Goal: Transaction & Acquisition: Purchase product/service

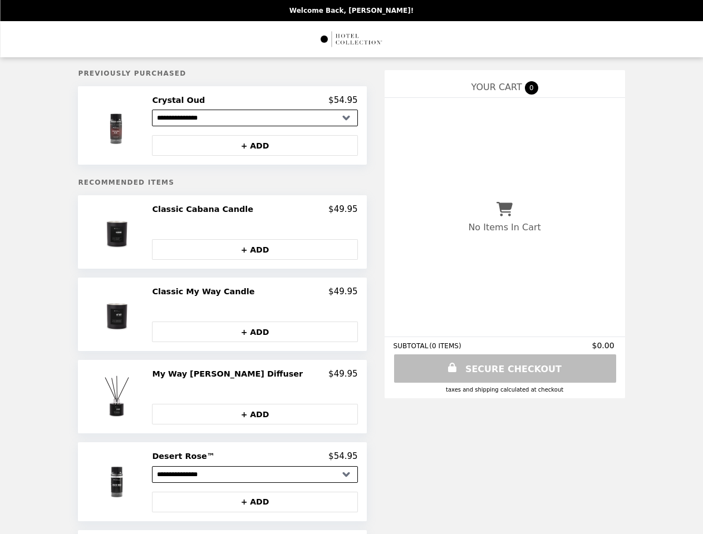
select select "**********"
click at [139, 127] on img at bounding box center [117, 125] width 63 height 61
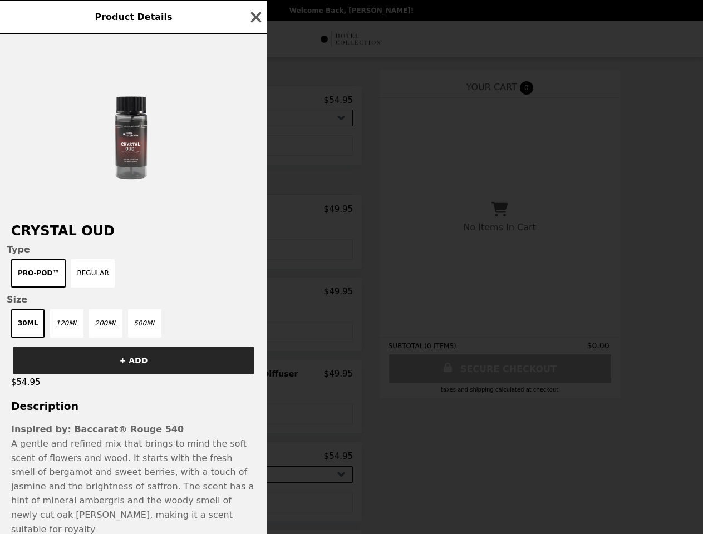
click at [255, 102] on div "Product Details Crystal Oud Type Pro-Pod™ Regular Size 30mL 120mL 200mL 500mL +…" at bounding box center [351, 267] width 703 height 534
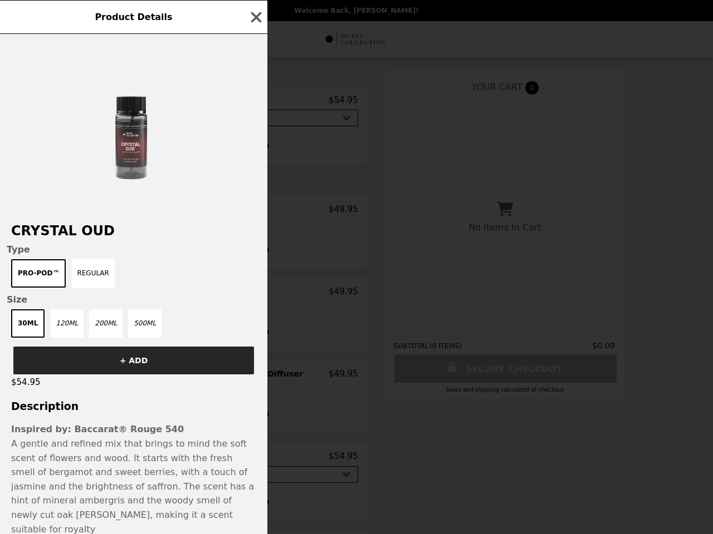
click at [255, 148] on div at bounding box center [133, 123] width 267 height 178
click at [139, 235] on h2 "Crystal Oud" at bounding box center [133, 231] width 267 height 16
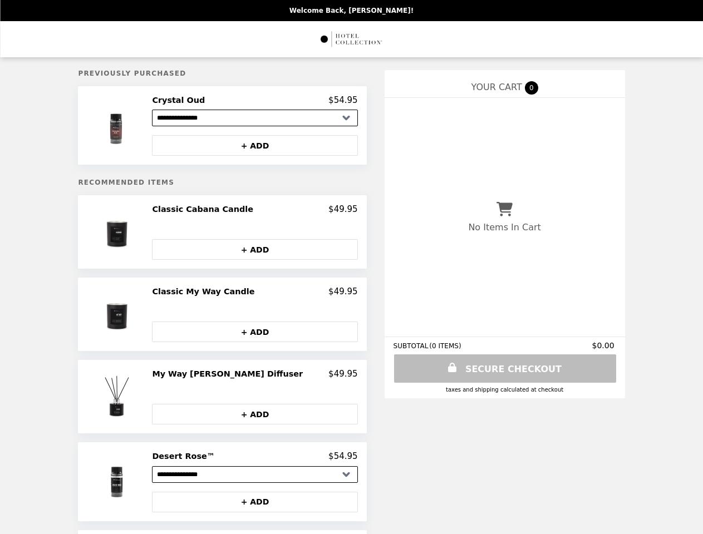
click at [255, 213] on h2 "Classic Cabana Candle" at bounding box center [205, 209] width 106 height 10
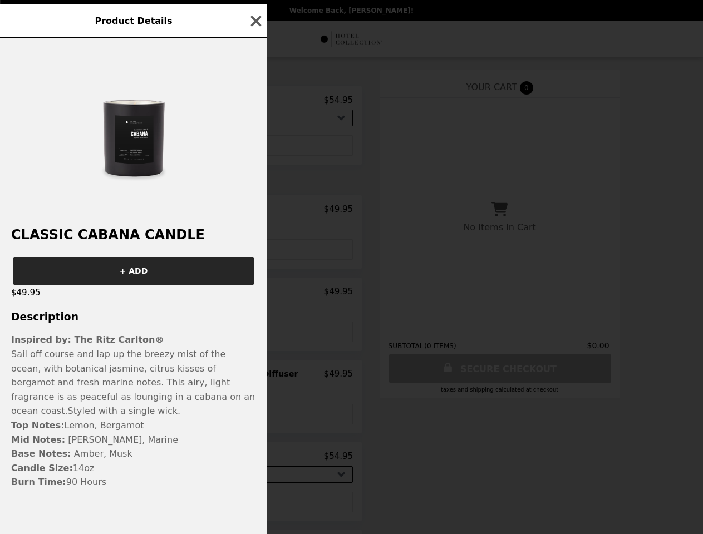
click at [255, 253] on div "Product Details Classic Cabana Candle + ADD $49.95 Description Inspired by: The…" at bounding box center [351, 267] width 703 height 534
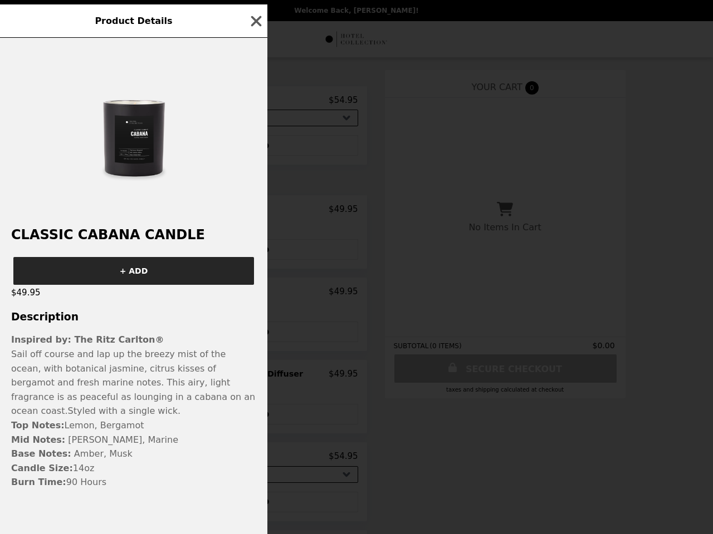
click at [139, 318] on div "Classic Cabana Candle + ADD $49.95 Description Inspired by: The Ritz Carlton® S…" at bounding box center [133, 286] width 267 height 497
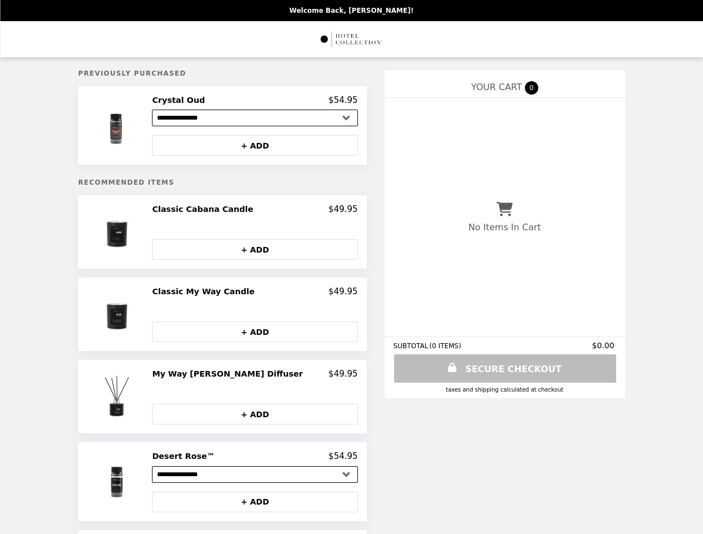
click at [255, 335] on button "+ ADD" at bounding box center [254, 332] width 205 height 21
click at [139, 400] on img at bounding box center [118, 397] width 58 height 56
select select "**********"
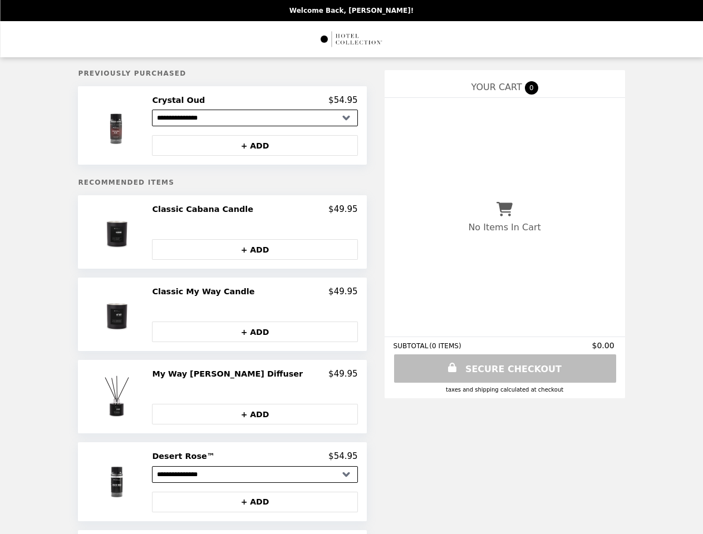
click at [139, 127] on img at bounding box center [117, 125] width 63 height 61
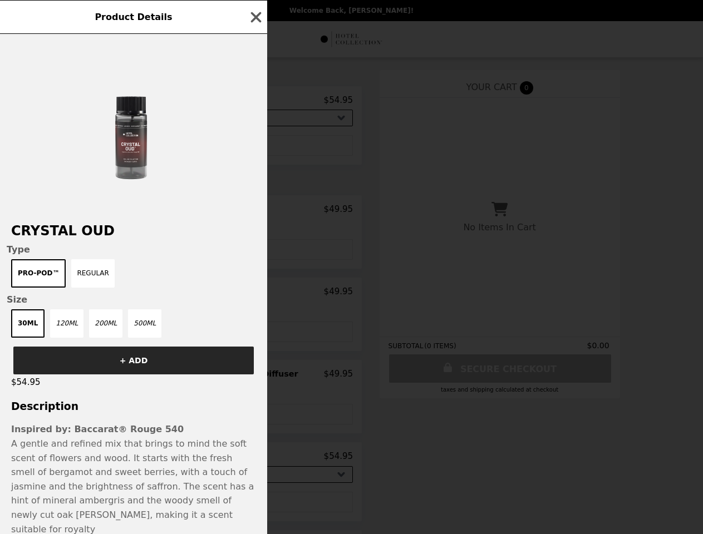
click at [255, 102] on div "Product Details Crystal Oud Type Pro-Pod™ Regular Size 30mL 120mL 200mL 500mL +…" at bounding box center [351, 267] width 703 height 534
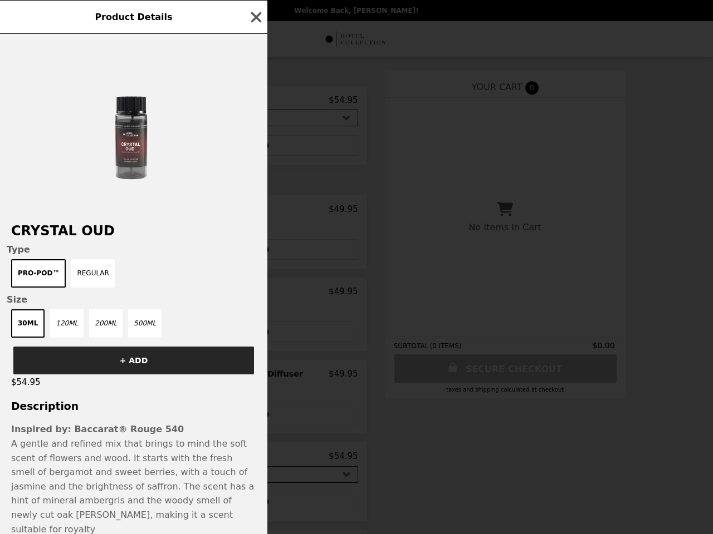
click at [255, 148] on div at bounding box center [133, 123] width 267 height 178
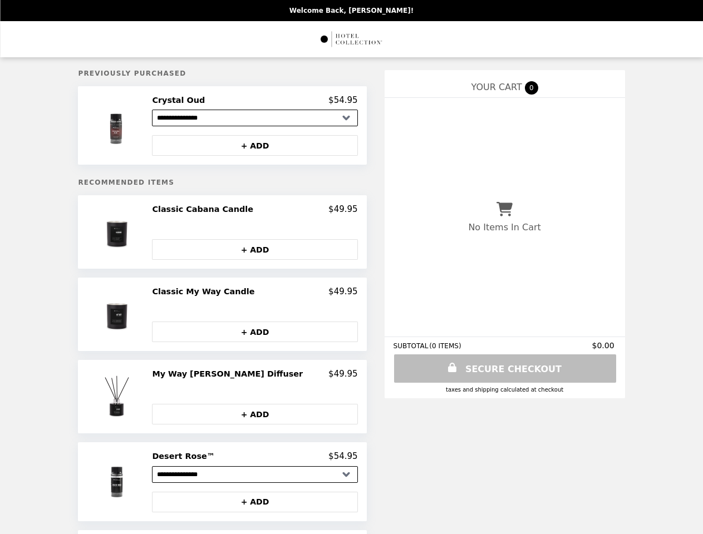
click at [139, 235] on img at bounding box center [118, 232] width 58 height 56
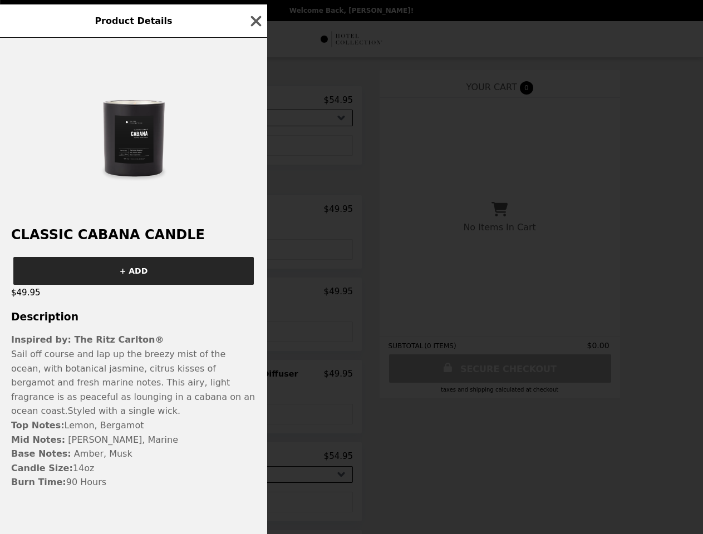
click at [255, 213] on div "Product Details Classic Cabana Candle + ADD $49.95 Description Inspired by: The…" at bounding box center [351, 267] width 703 height 534
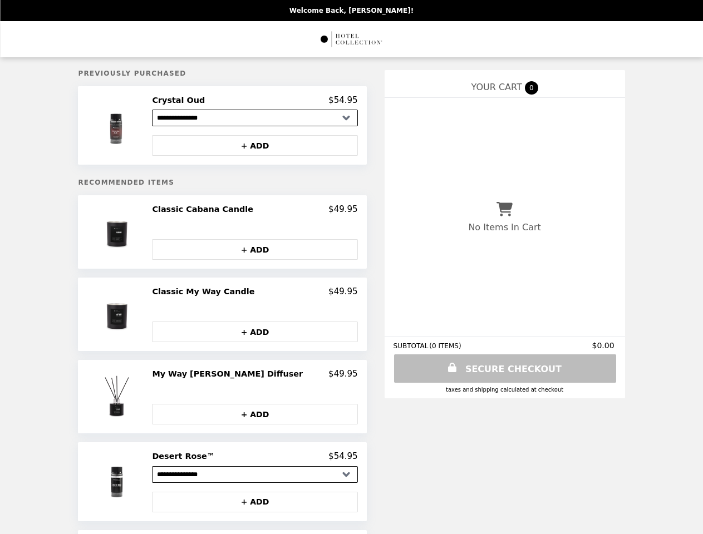
select select "**********"
click at [139, 127] on img at bounding box center [117, 125] width 63 height 61
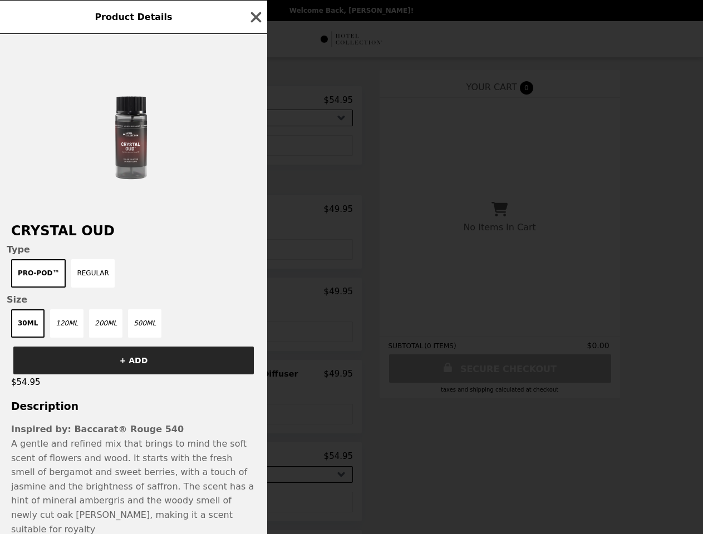
click at [255, 102] on div "Product Details Crystal Oud Type Pro-Pod™ Regular Size 30mL 120mL 200mL 500mL +…" at bounding box center [351, 267] width 703 height 534
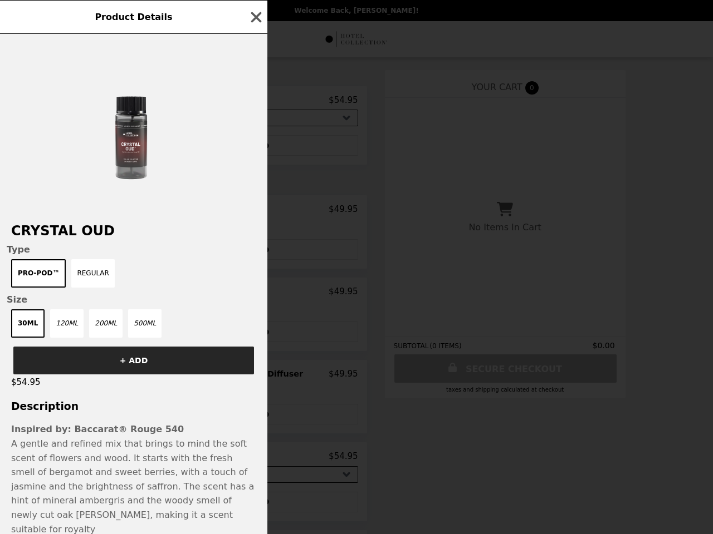
click at [255, 148] on div at bounding box center [133, 123] width 267 height 178
click at [139, 235] on div "Product Details Crystal Oud Type Pro-Pod™ Regular Size 30mL 120mL 200mL 500mL +…" at bounding box center [356, 267] width 713 height 534
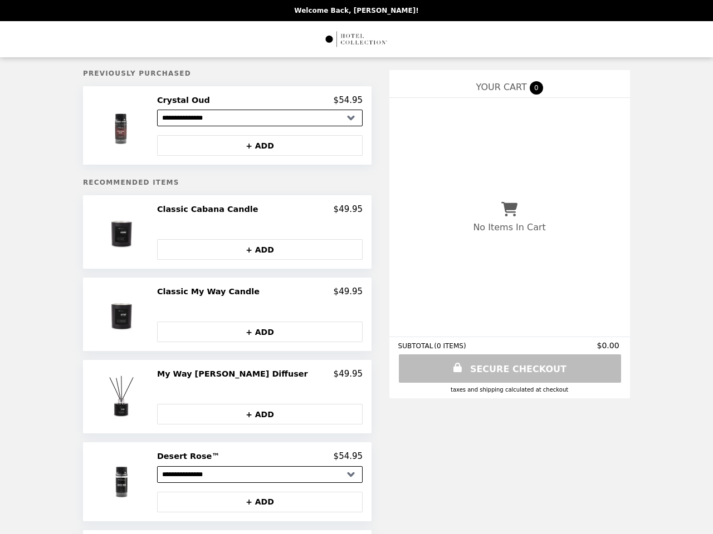
click at [255, 253] on button "+ ADD" at bounding box center [259, 249] width 205 height 21
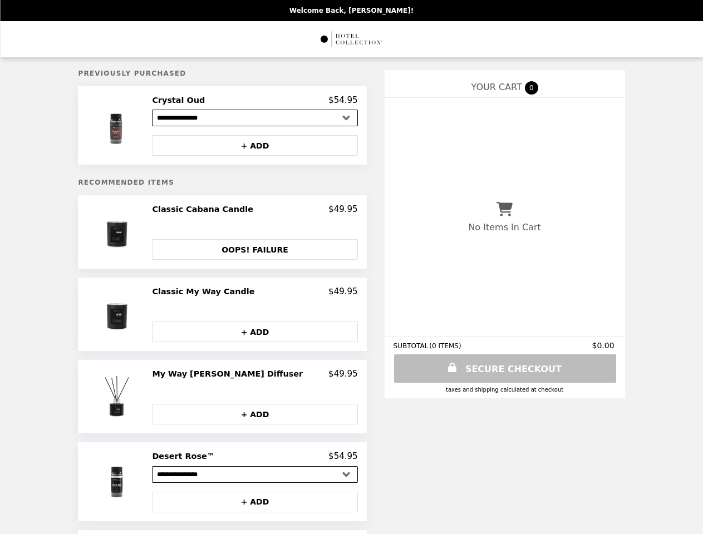
click at [139, 318] on img at bounding box center [118, 315] width 58 height 56
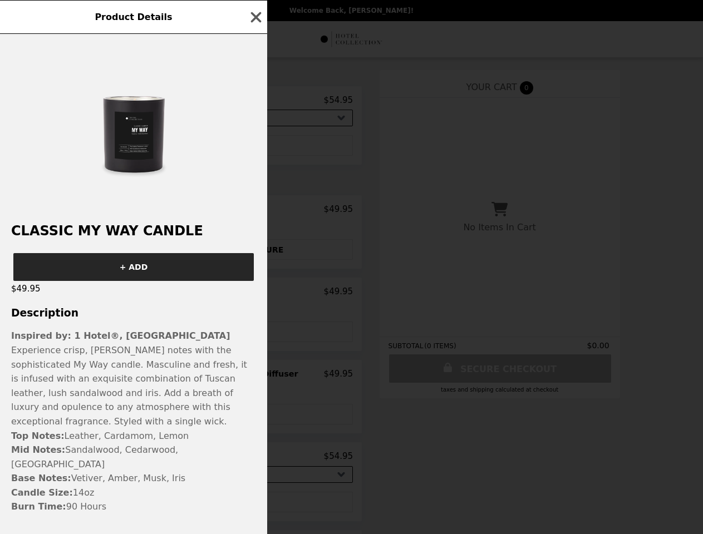
click at [255, 296] on div "Product Details Classic My Way Candle + ADD $49.95 Description Inspired by: 1 H…" at bounding box center [351, 267] width 703 height 534
click at [255, 335] on div "Classic My Way Candle + ADD $49.95 Description Inspired by: 1 Hotel®, Miami Bea…" at bounding box center [133, 284] width 267 height 501
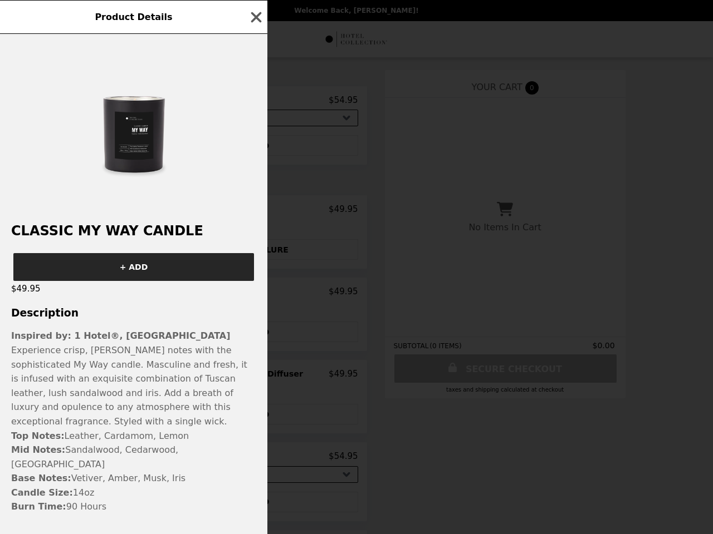
click at [139, 400] on p "Experience crisp, woodsy notes with the sophisticated My Way candle. Masculine …" at bounding box center [133, 387] width 245 height 86
